Goal: Entertainment & Leisure: Consume media (video, audio)

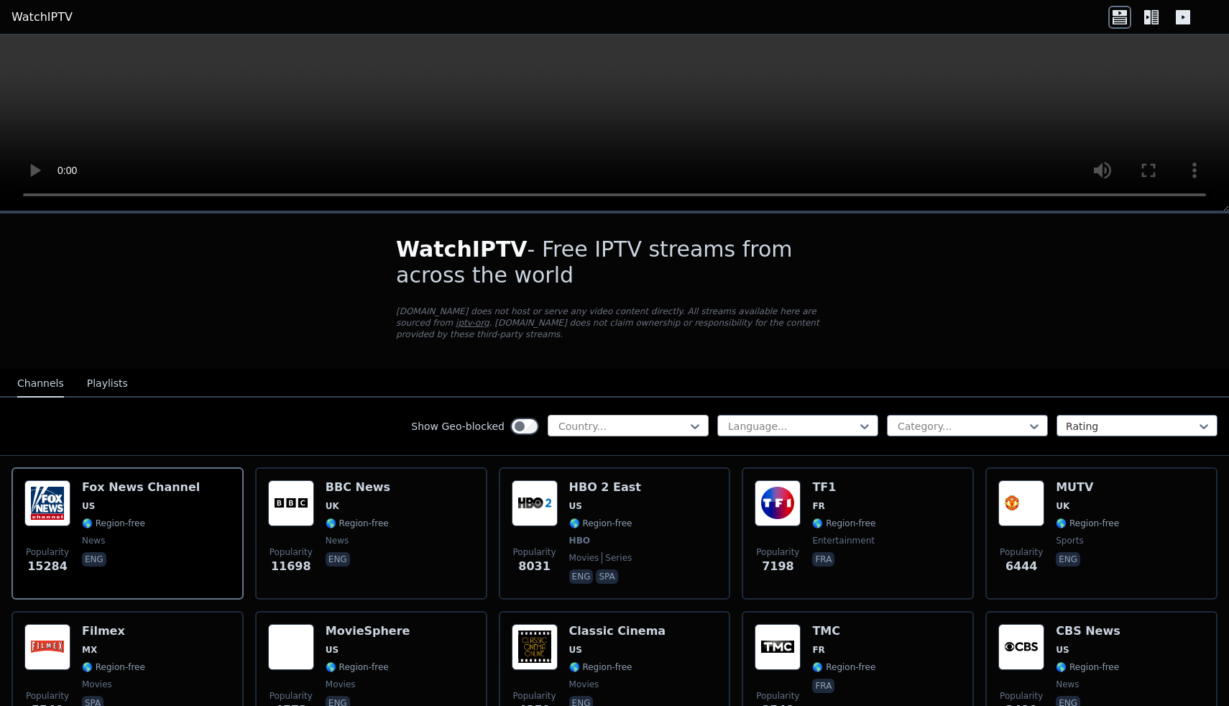
click at [623, 417] on div "Country..." at bounding box center [628, 426] width 161 height 22
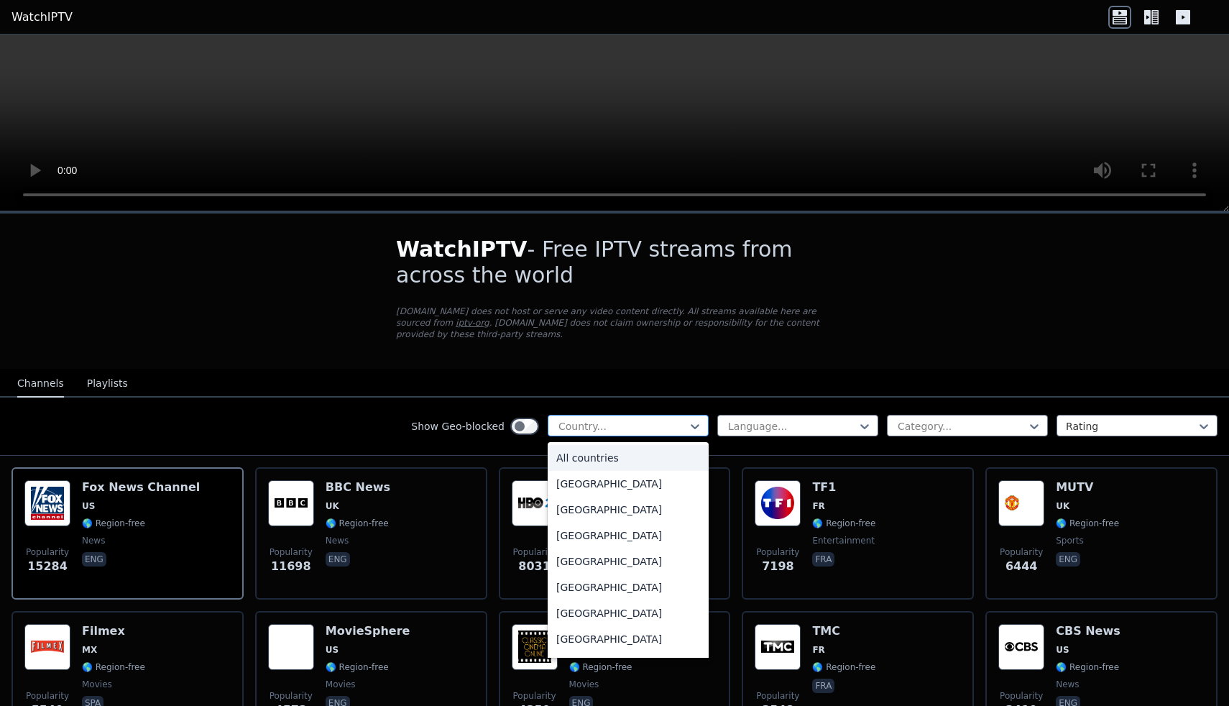
click at [623, 417] on div "Country..." at bounding box center [628, 426] width 161 height 22
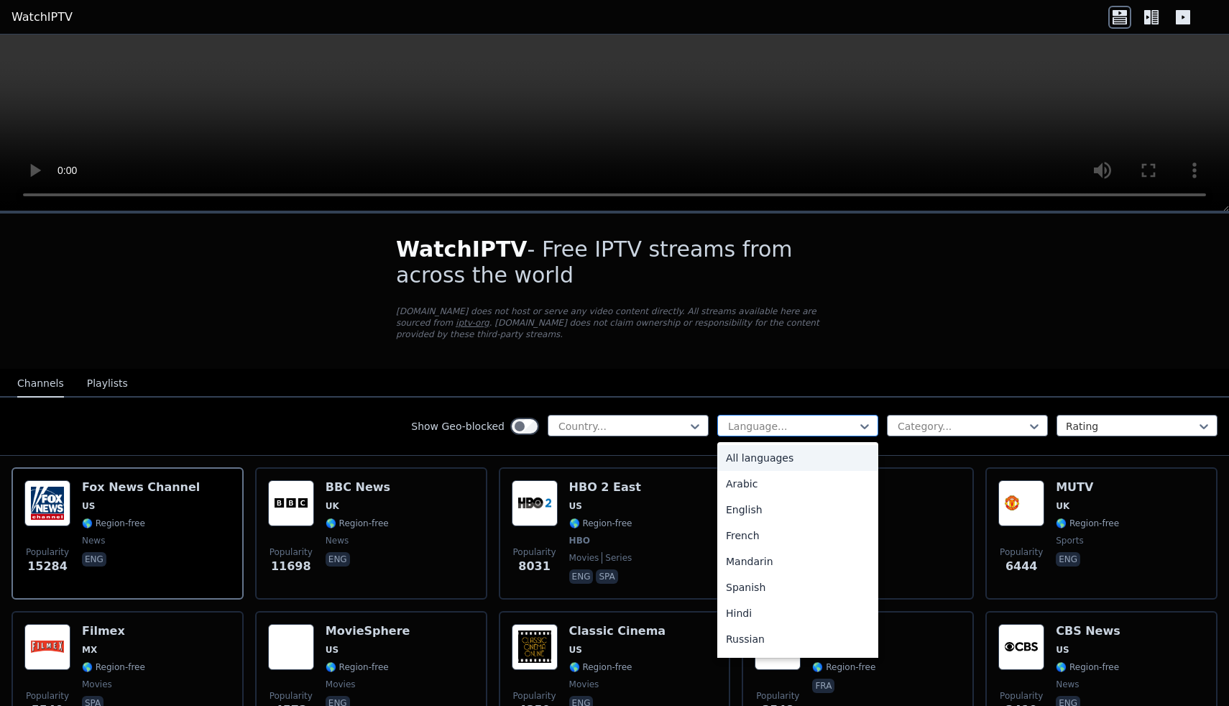
click at [816, 428] on div at bounding box center [792, 426] width 131 height 14
click at [676, 415] on div "Country..." at bounding box center [628, 426] width 161 height 22
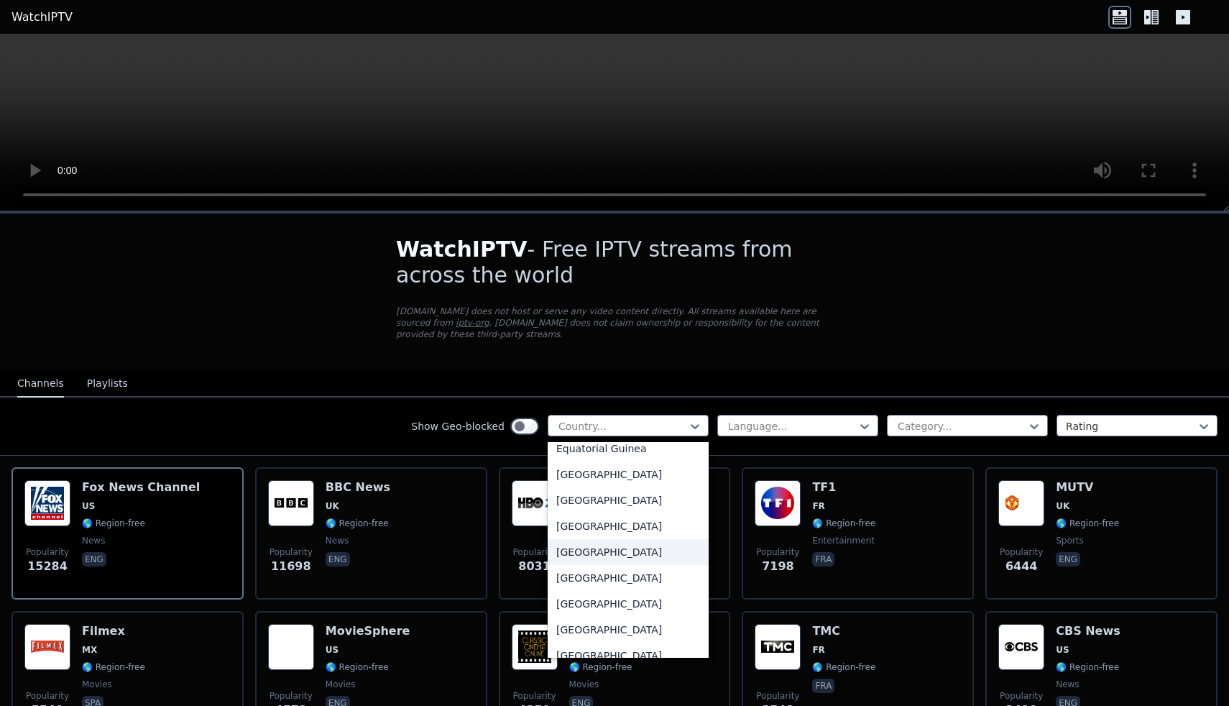
scroll to position [1511, 0]
drag, startPoint x: 634, startPoint y: 613, endPoint x: 628, endPoint y: 650, distance: 37.2
click at [628, 650] on div "All countries [GEOGRAPHIC_DATA] [GEOGRAPHIC_DATA] [GEOGRAPHIC_DATA] [GEOGRAPHIC…" at bounding box center [628, 550] width 161 height 216
click at [628, 642] on div "[GEOGRAPHIC_DATA]" at bounding box center [628, 629] width 161 height 26
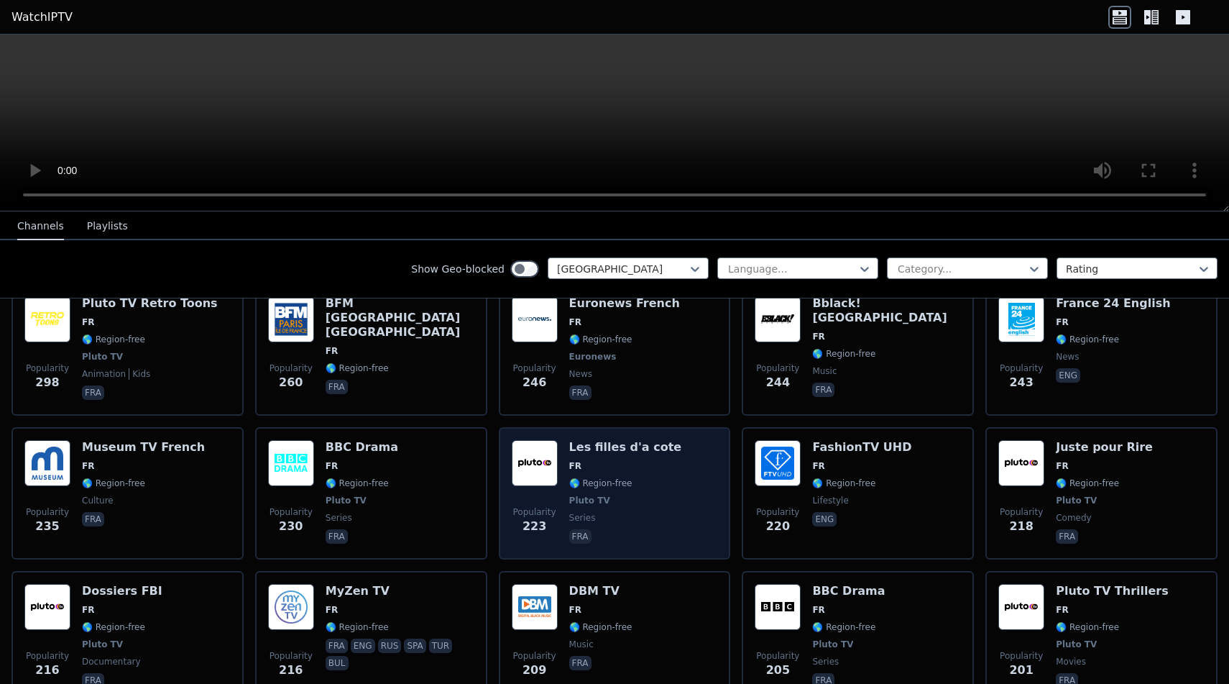
scroll to position [1469, 0]
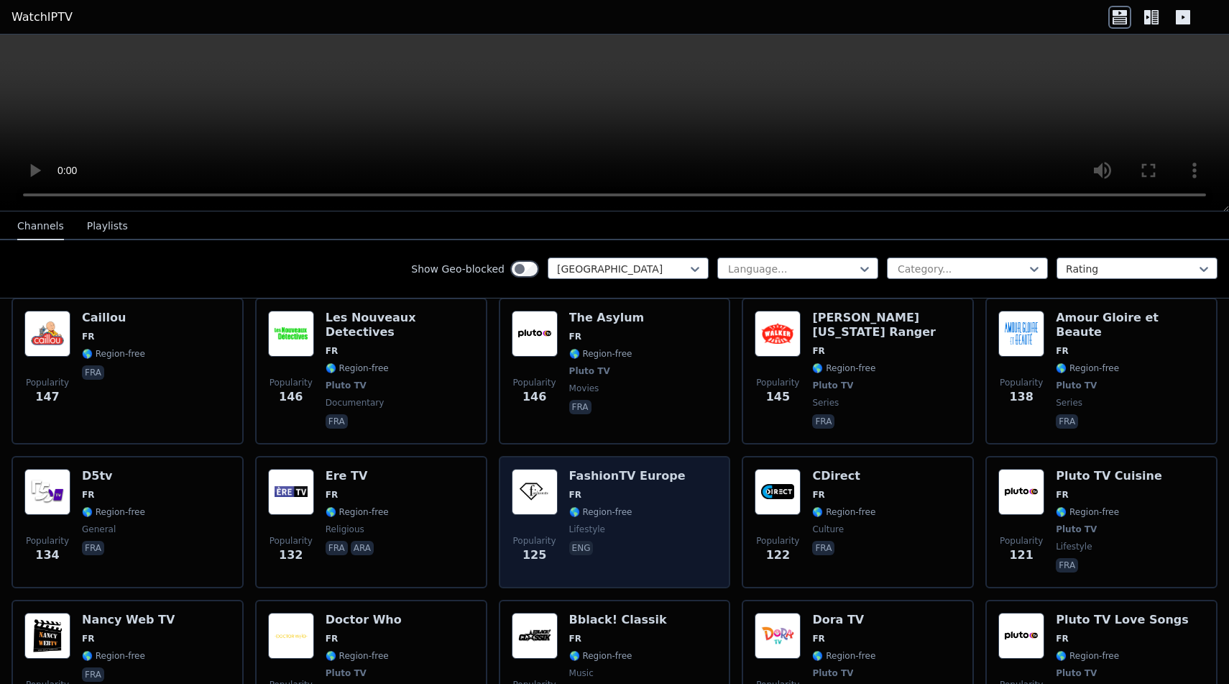
click at [693, 456] on div "Popularity 125 FashionTV [GEOGRAPHIC_DATA] FR 🌎 Region-free lifestyle eng" at bounding box center [615, 522] width 232 height 132
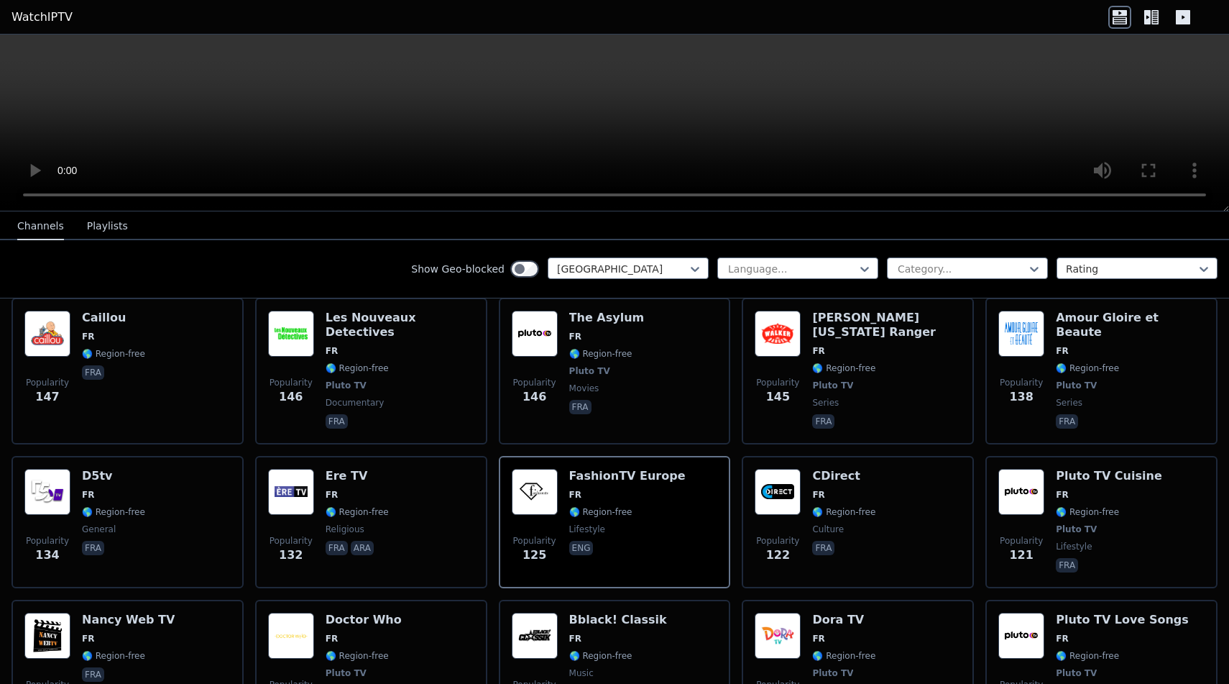
click at [623, 114] on video at bounding box center [614, 123] width 1229 height 177
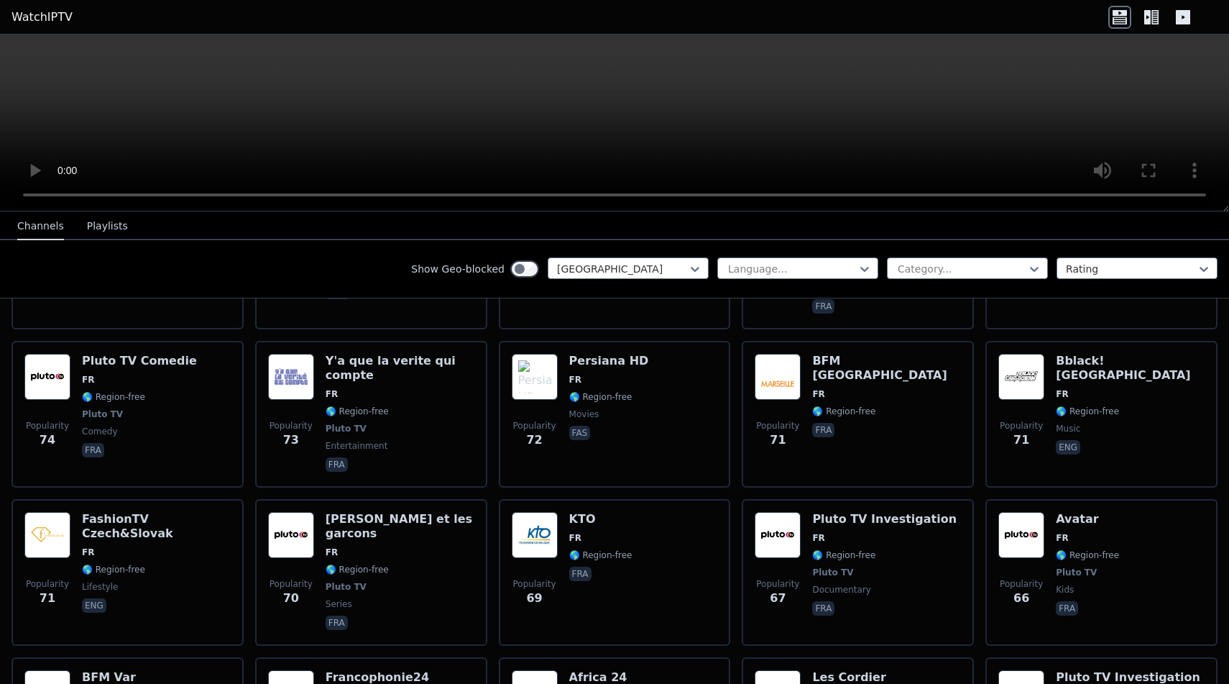
scroll to position [3942, 0]
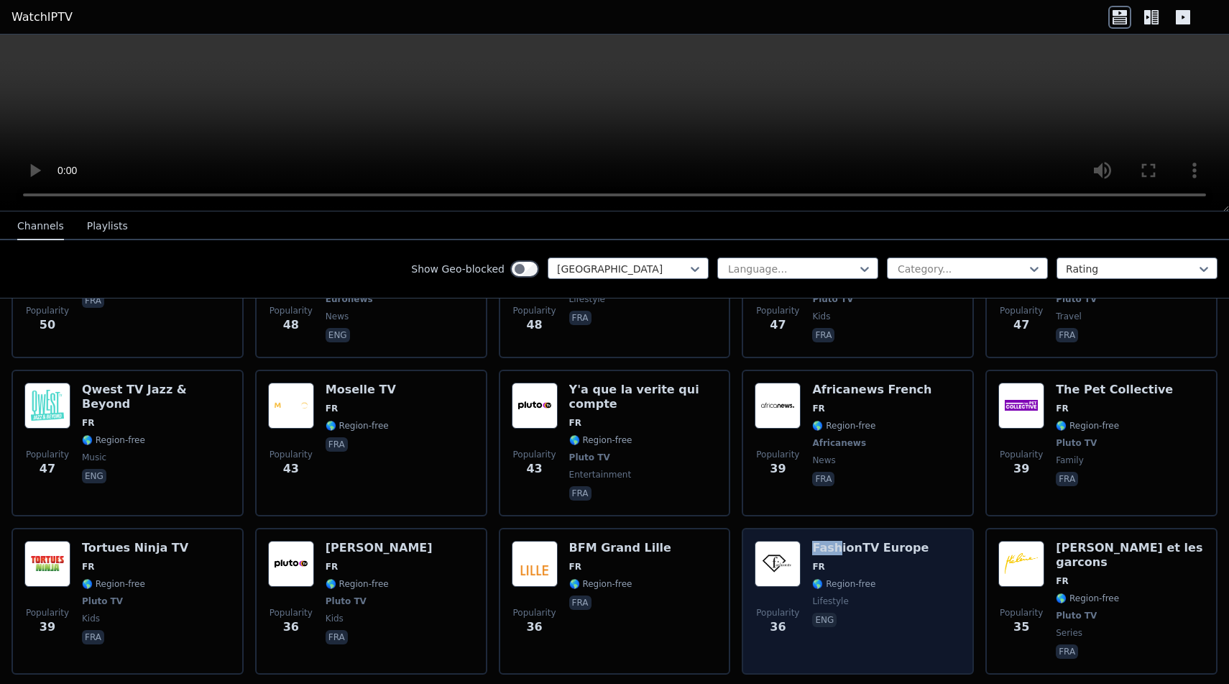
click at [784, 541] on img at bounding box center [778, 564] width 46 height 46
click at [833, 561] on span "FR" at bounding box center [870, 567] width 116 height 12
click at [829, 561] on span "FR" at bounding box center [870, 567] width 116 height 12
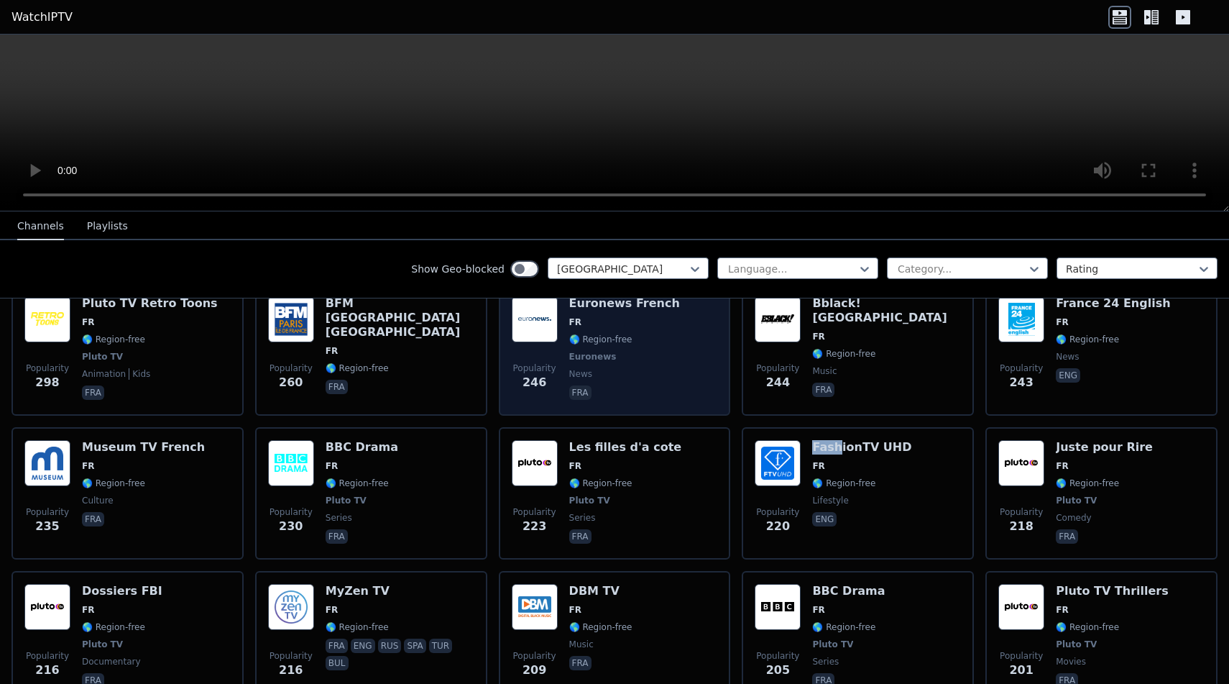
scroll to position [1469, 0]
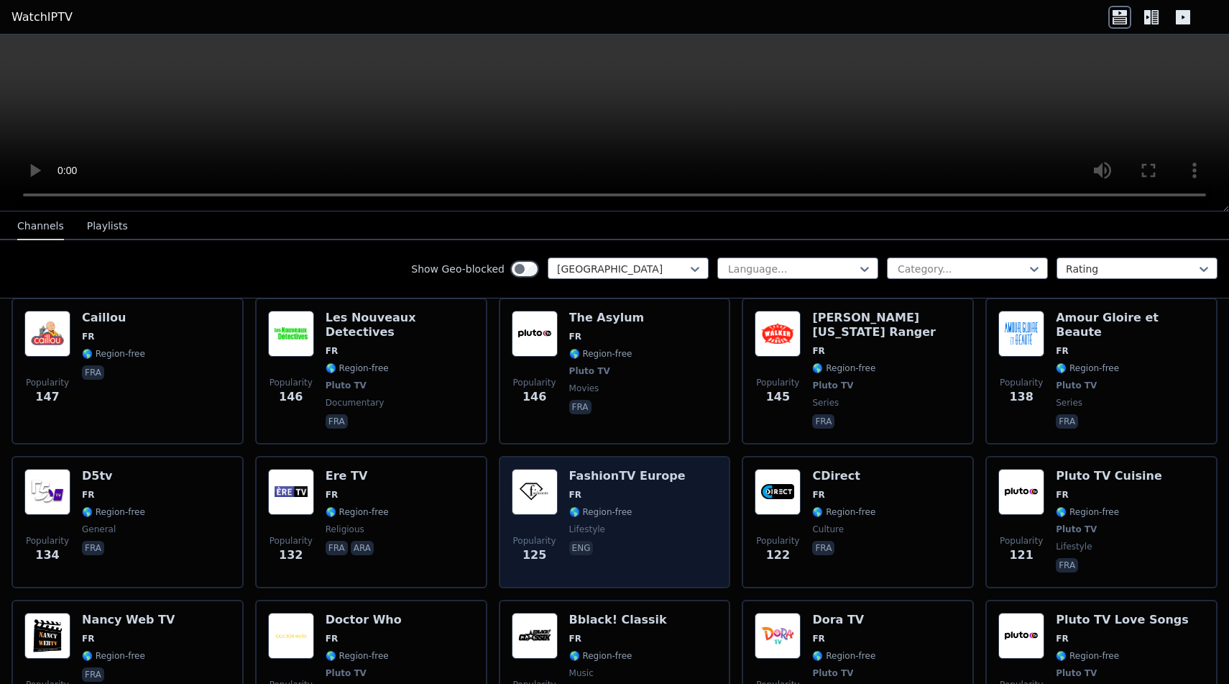
click at [665, 469] on h6 "FashionTV Europe" at bounding box center [627, 476] width 116 height 14
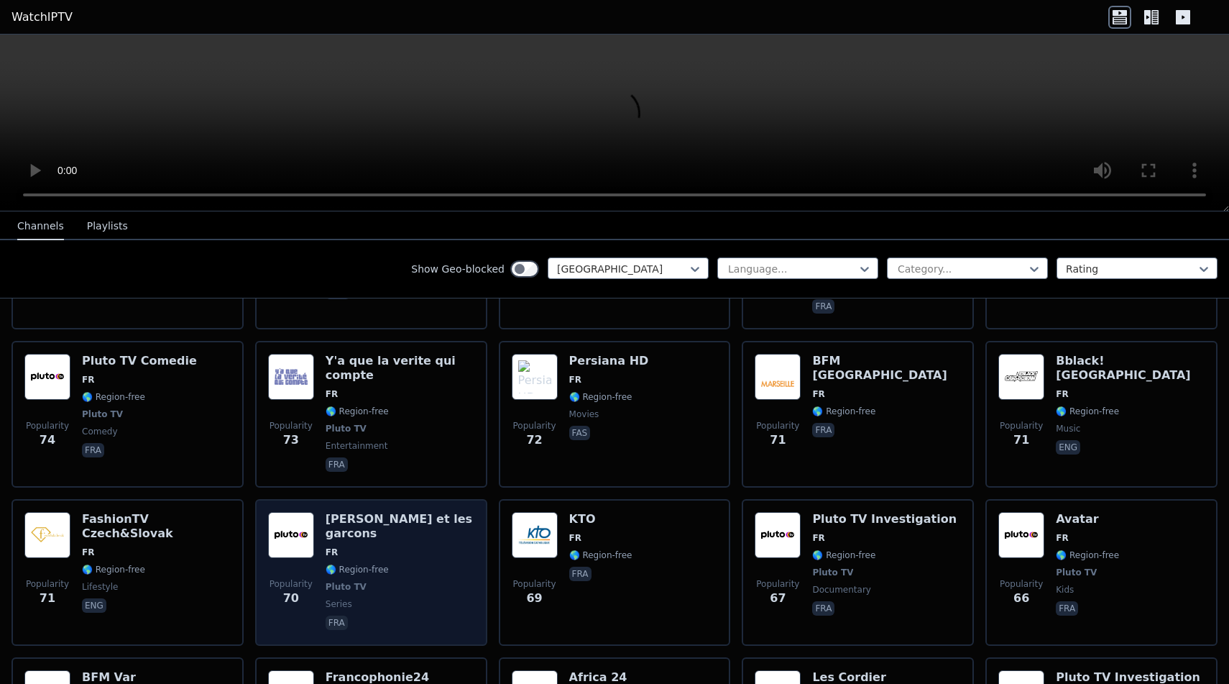
scroll to position [3942, 0]
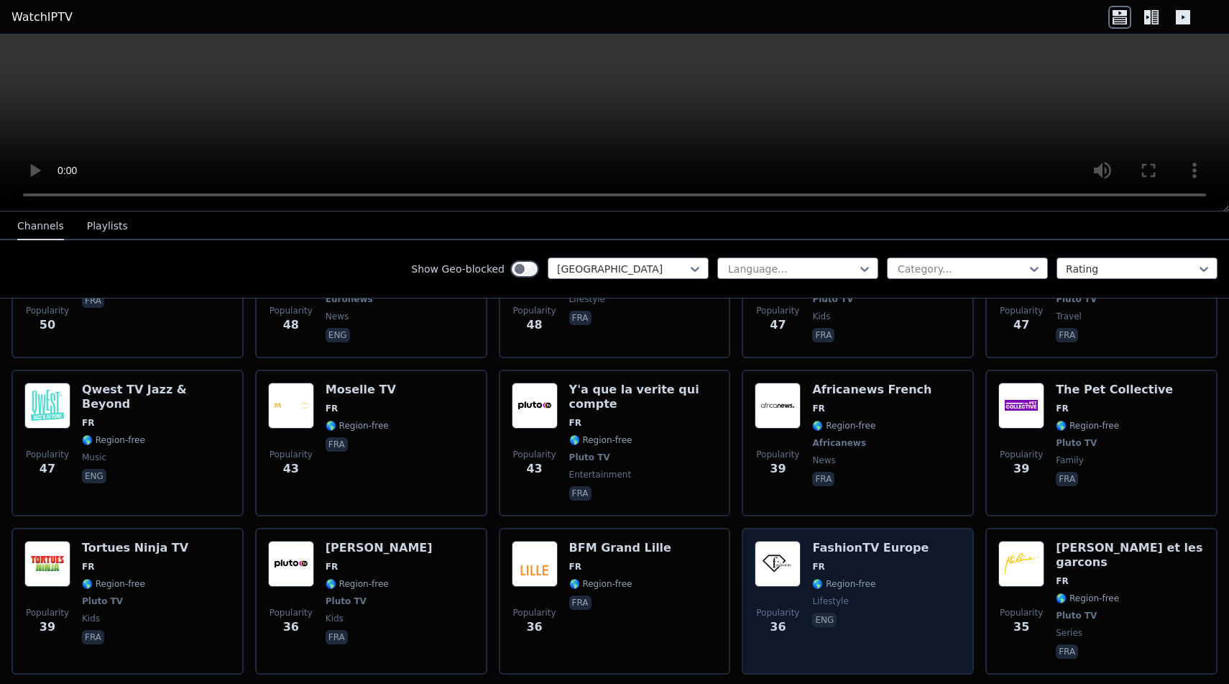
click at [825, 612] on p "eng" at bounding box center [824, 619] width 24 height 14
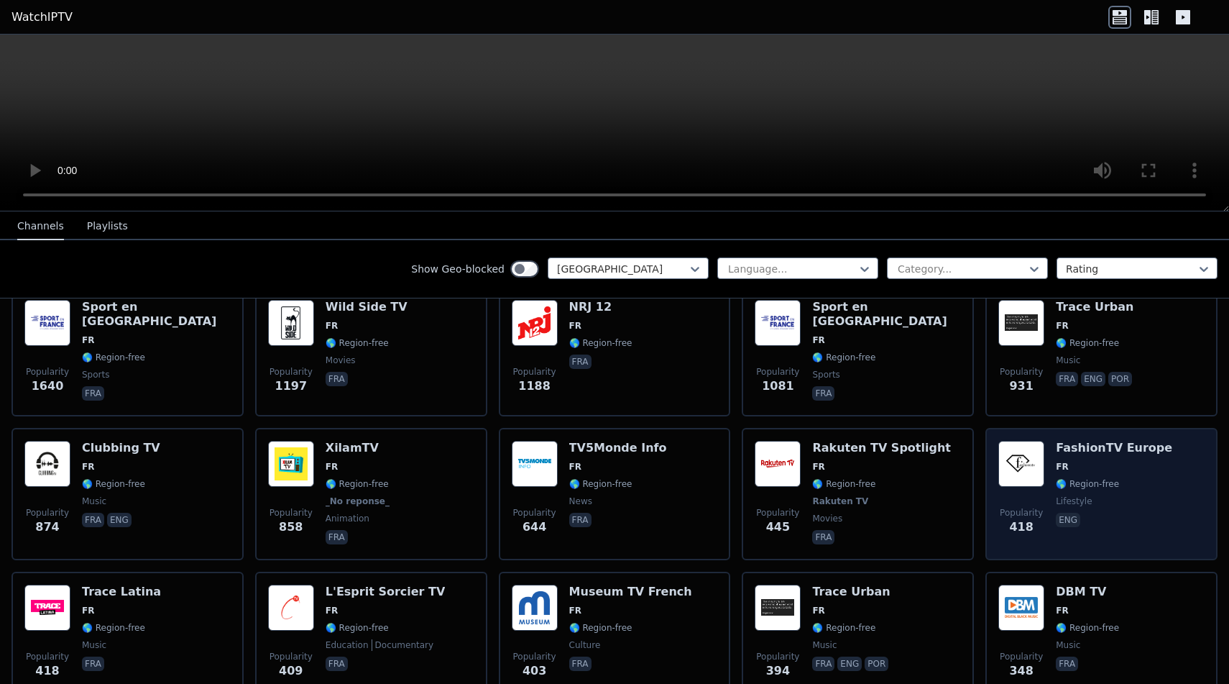
click at [1003, 533] on span "Popularity 418" at bounding box center [1021, 521] width 46 height 46
